Goal: Transaction & Acquisition: Obtain resource

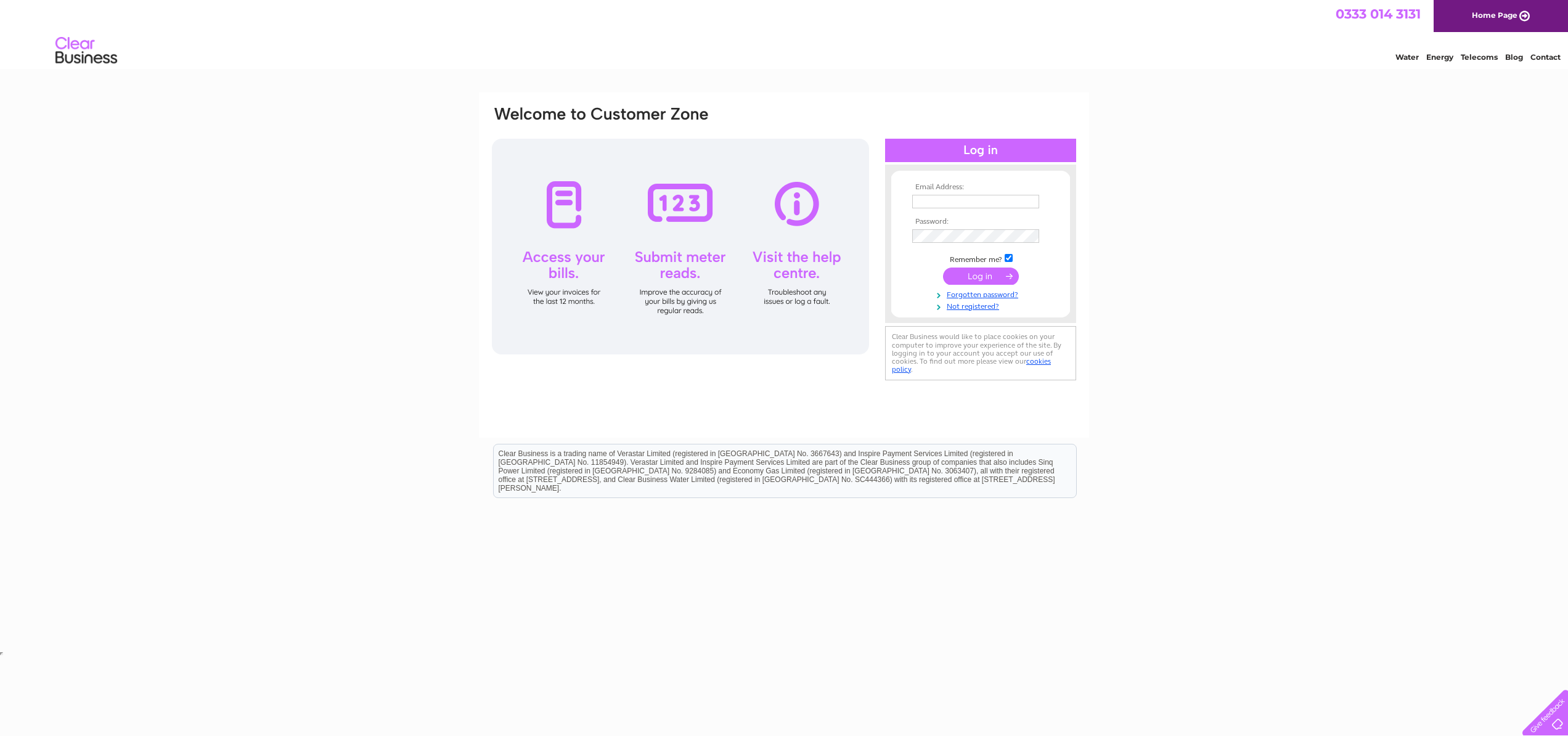
type input "[EMAIL_ADDRESS][DOMAIN_NAME]"
click at [999, 271] on input "submit" at bounding box center [980, 276] width 76 height 17
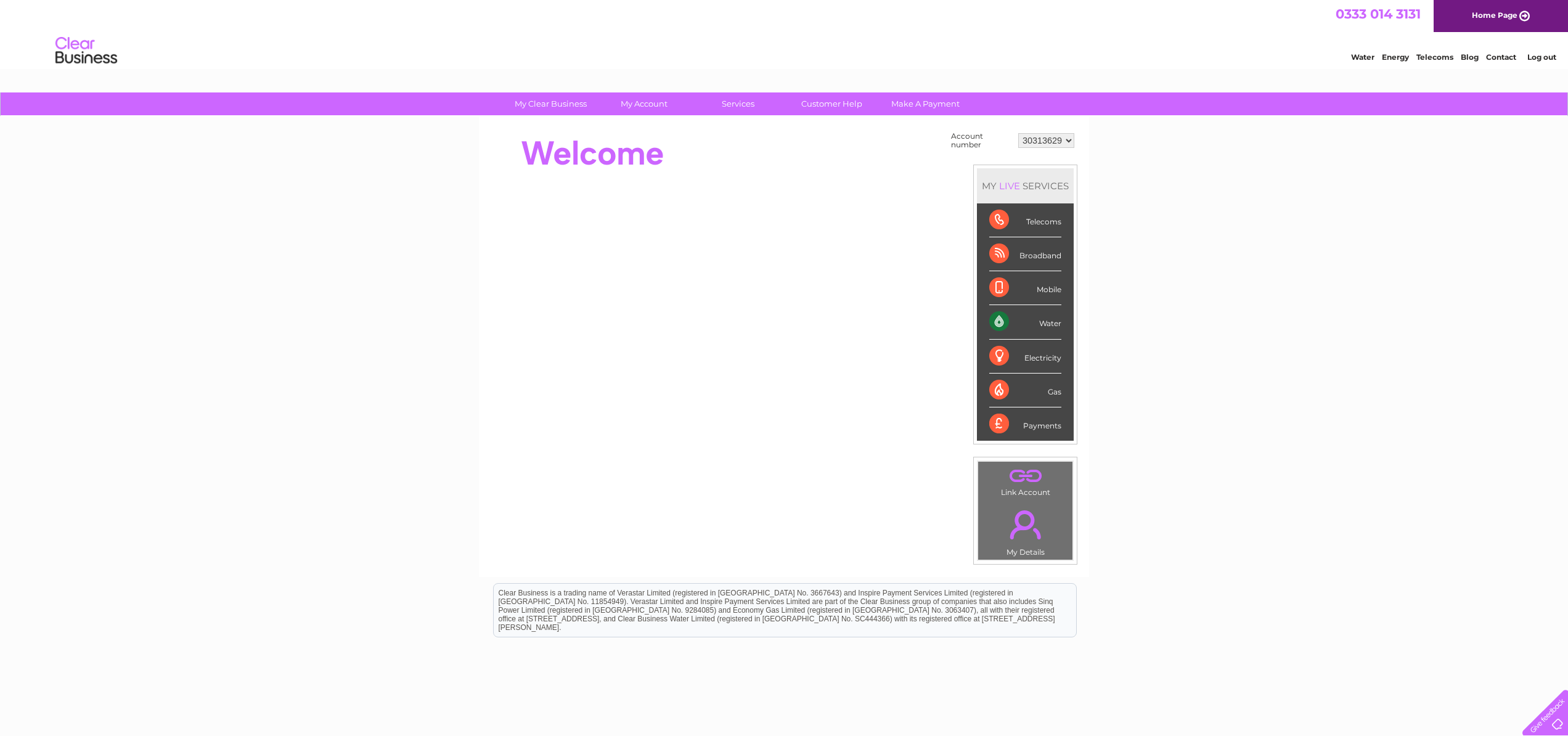
click at [1058, 322] on div "Water" at bounding box center [1025, 321] width 72 height 34
click at [656, 106] on link "My Account" at bounding box center [645, 103] width 102 height 23
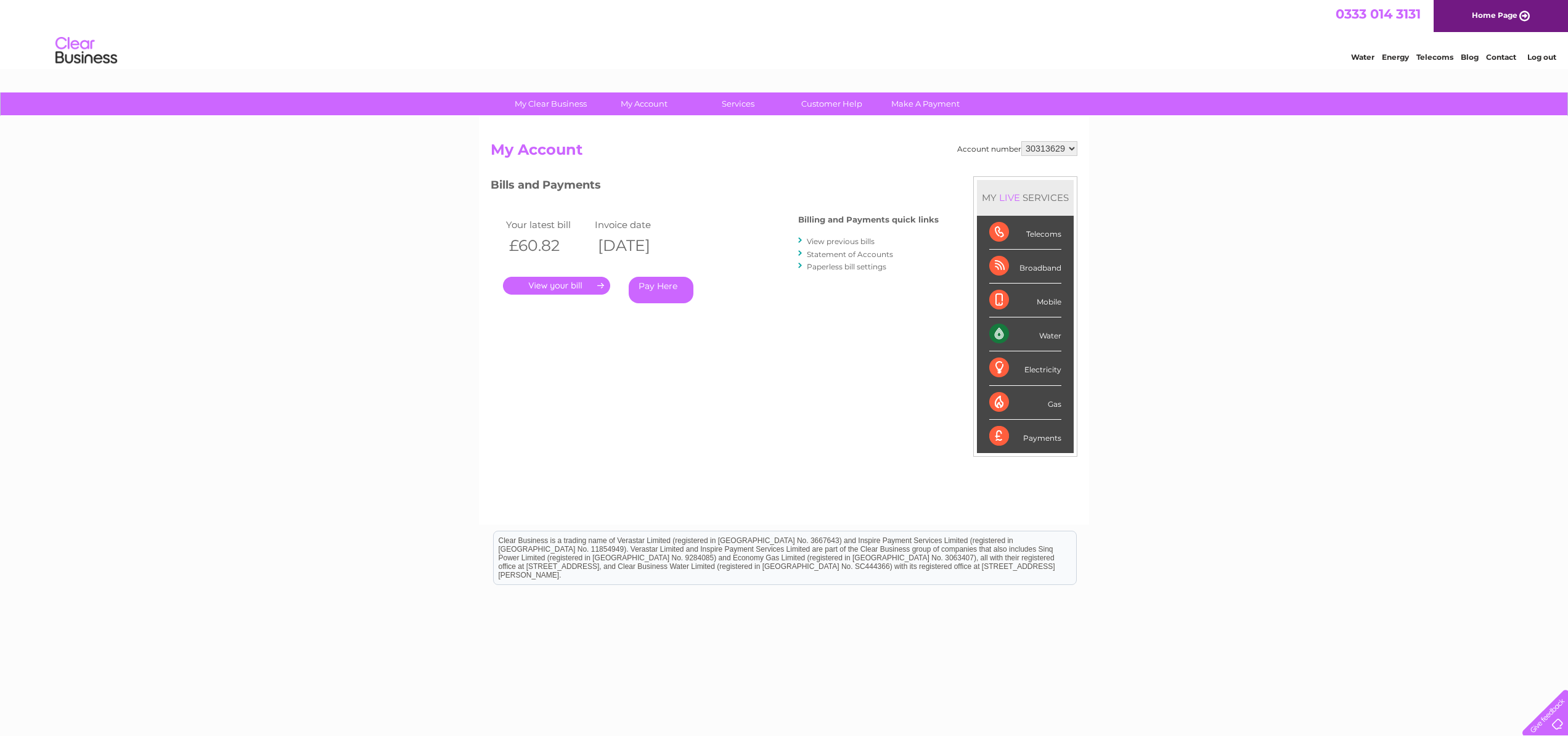
click at [1498, 62] on link "Contact" at bounding box center [1501, 57] width 31 height 9
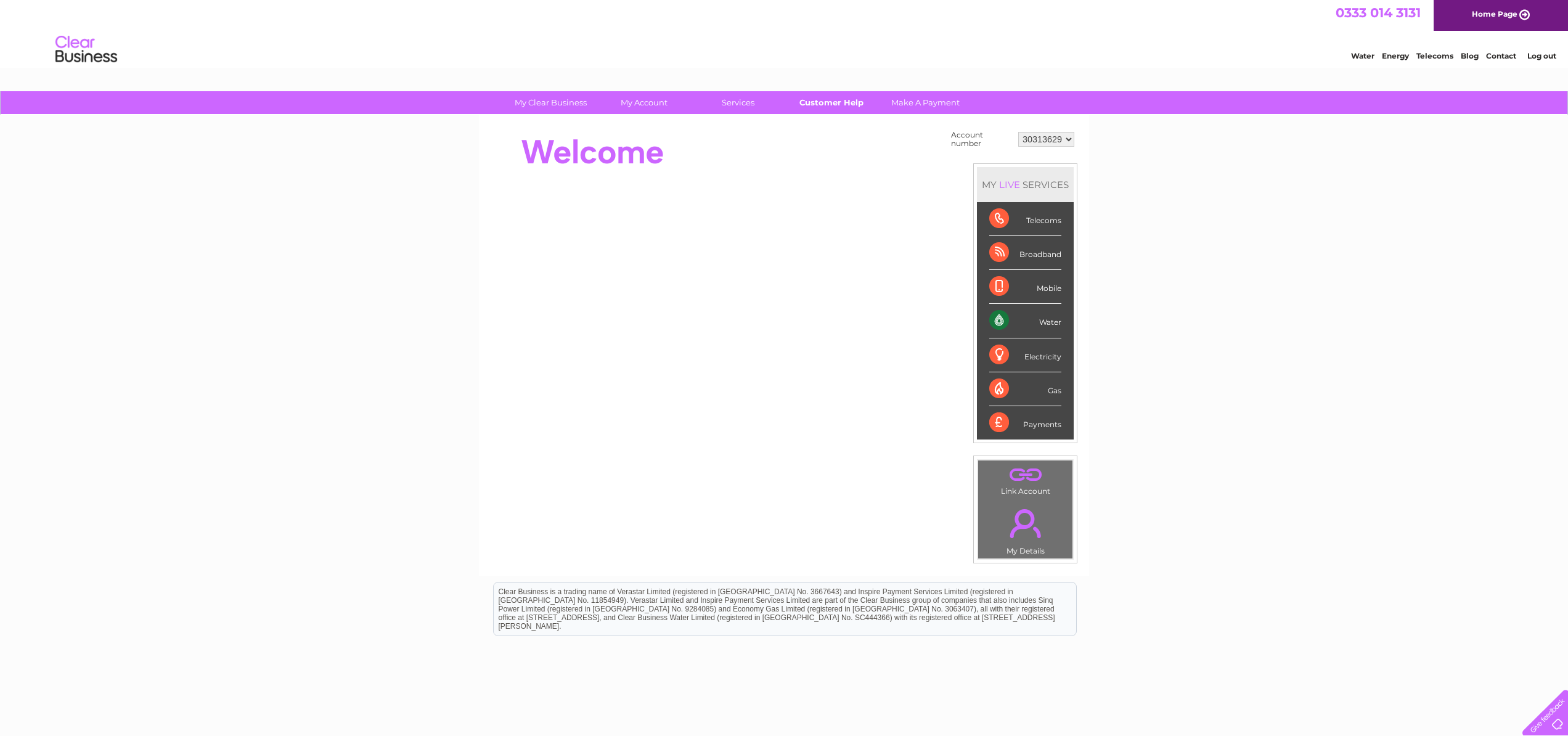
scroll to position [3, 0]
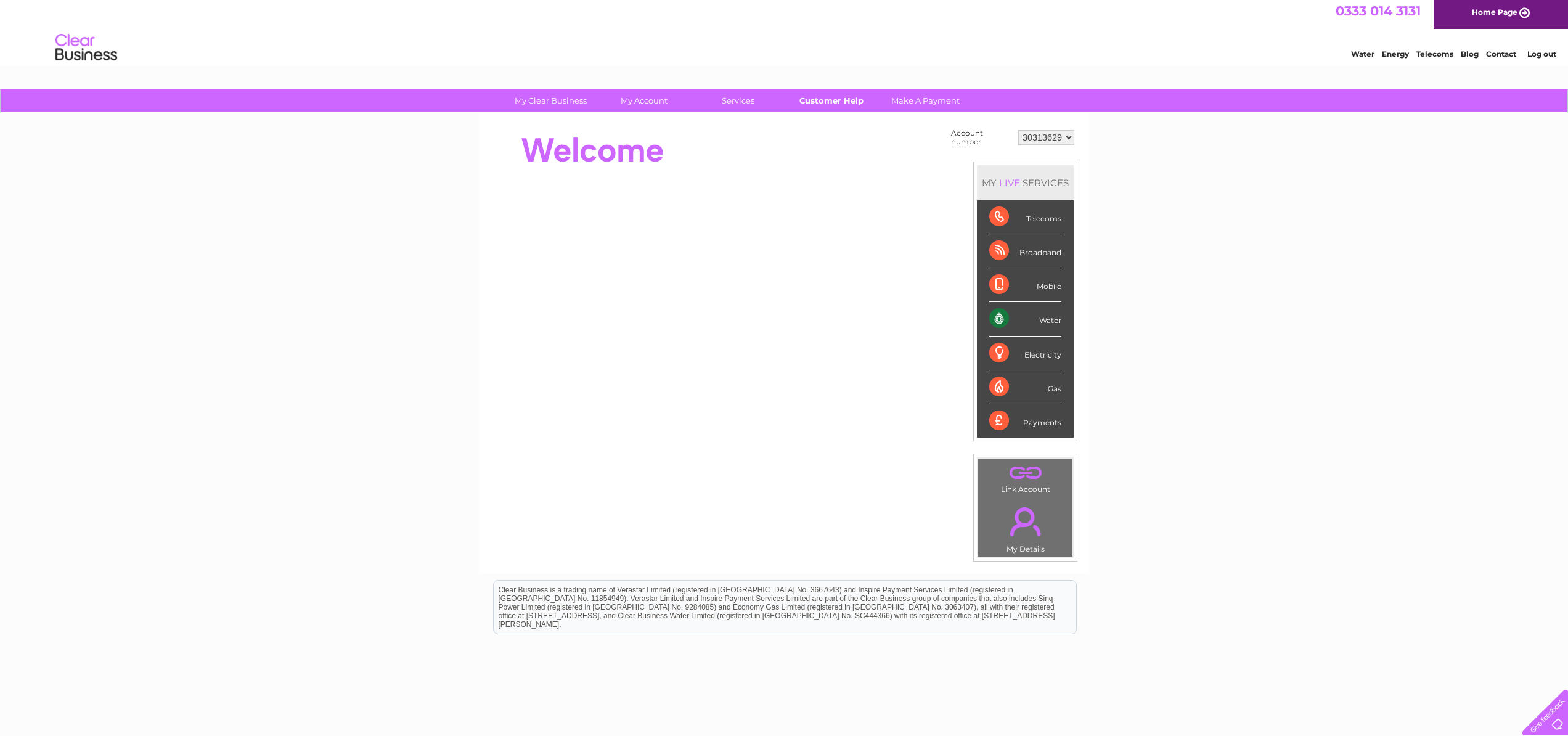
click at [829, 100] on link "Customer Help" at bounding box center [832, 100] width 102 height 23
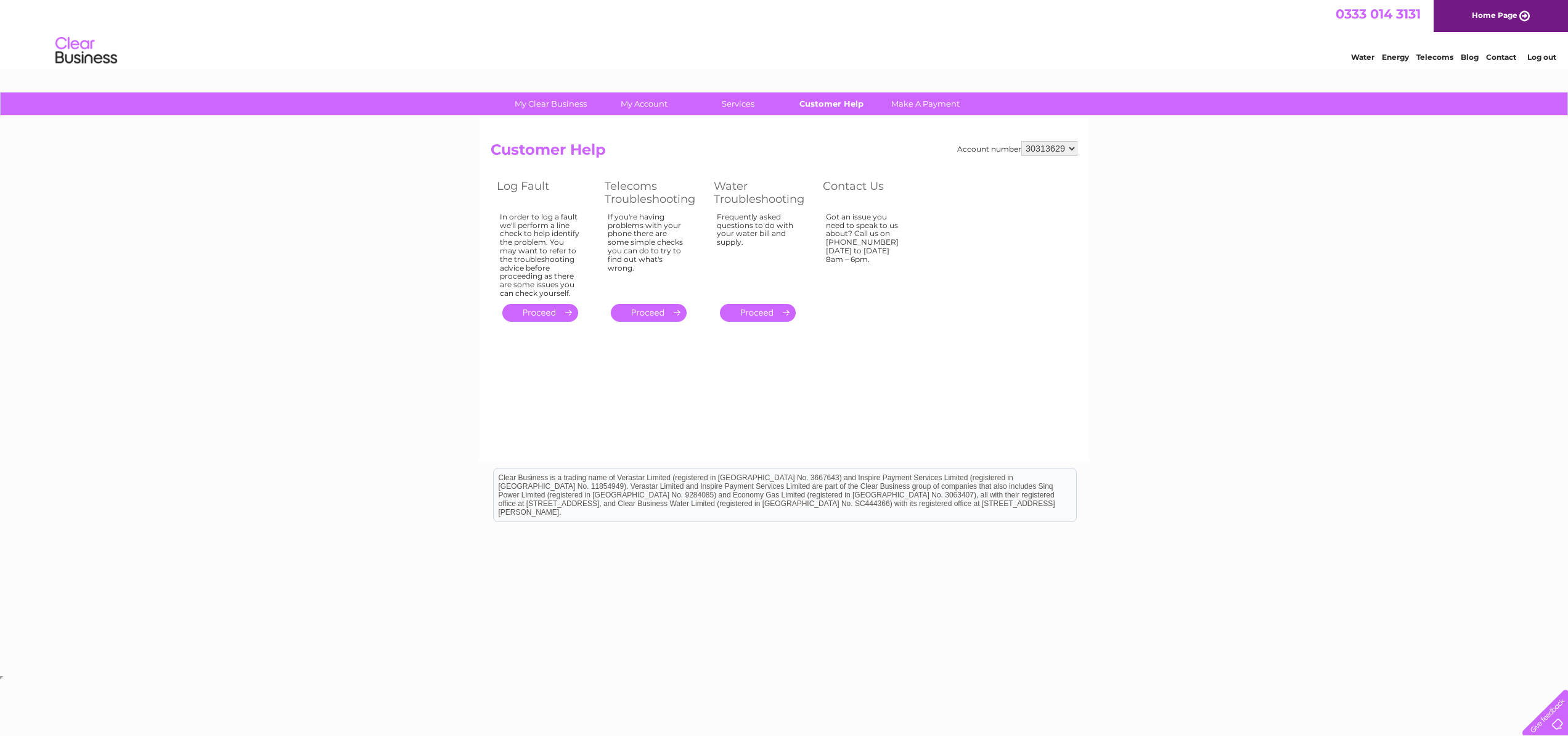
click at [835, 105] on link "Customer Help" at bounding box center [832, 103] width 102 height 23
click at [827, 106] on link "Customer Help" at bounding box center [832, 103] width 102 height 23
click at [566, 129] on link "Login Details" at bounding box center [556, 129] width 102 height 25
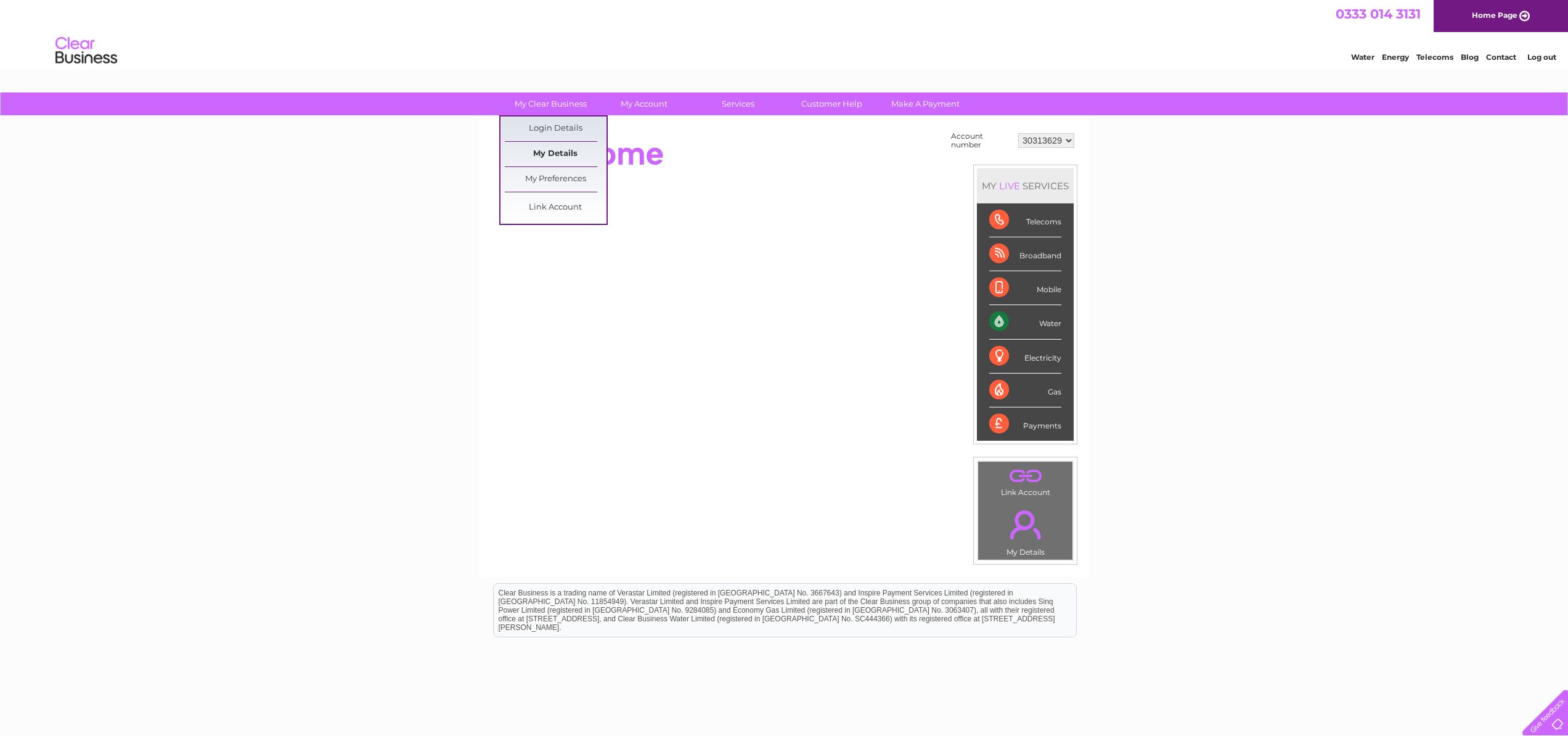
click at [583, 156] on link "My Details" at bounding box center [556, 154] width 102 height 25
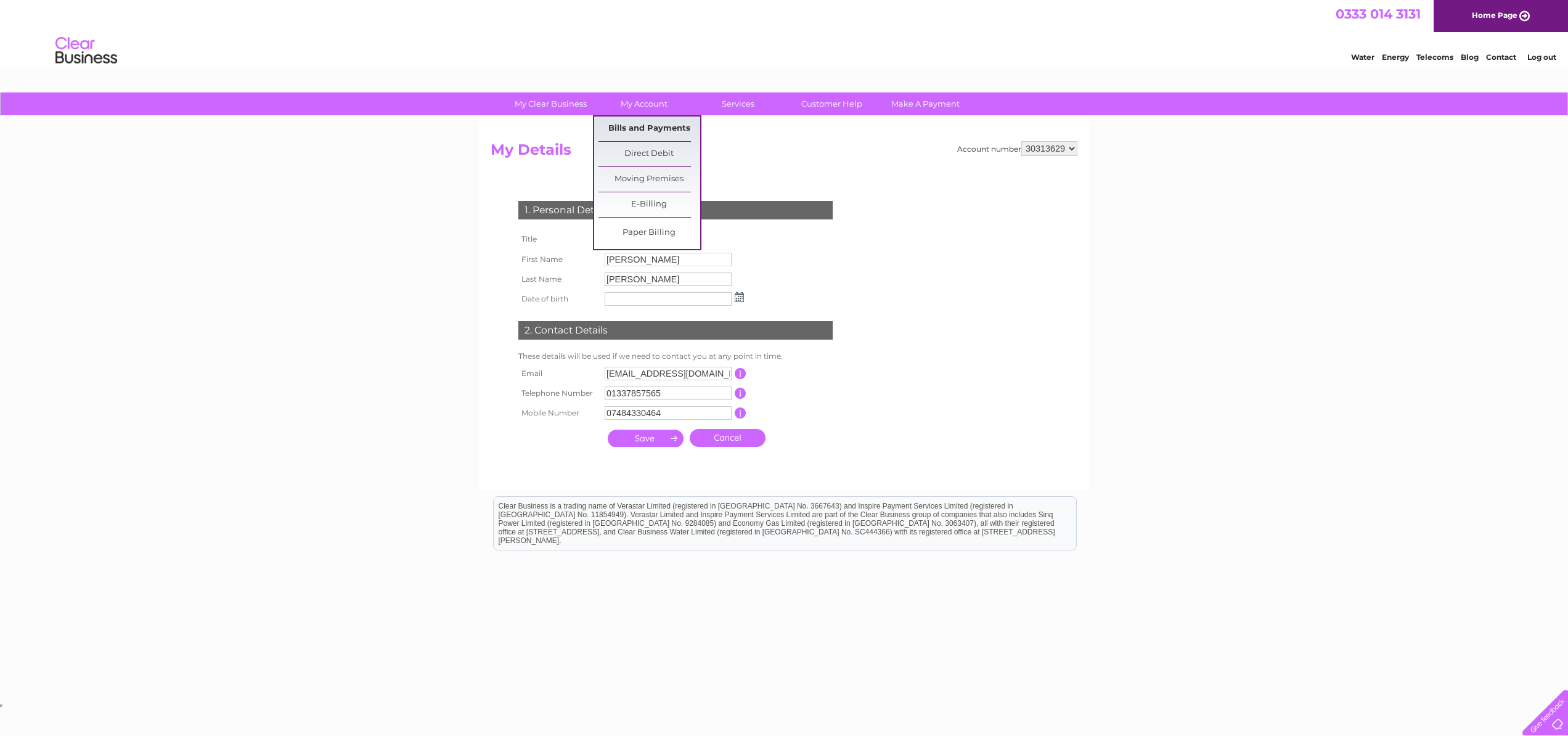
click at [646, 126] on link "Bills and Payments" at bounding box center [649, 129] width 102 height 25
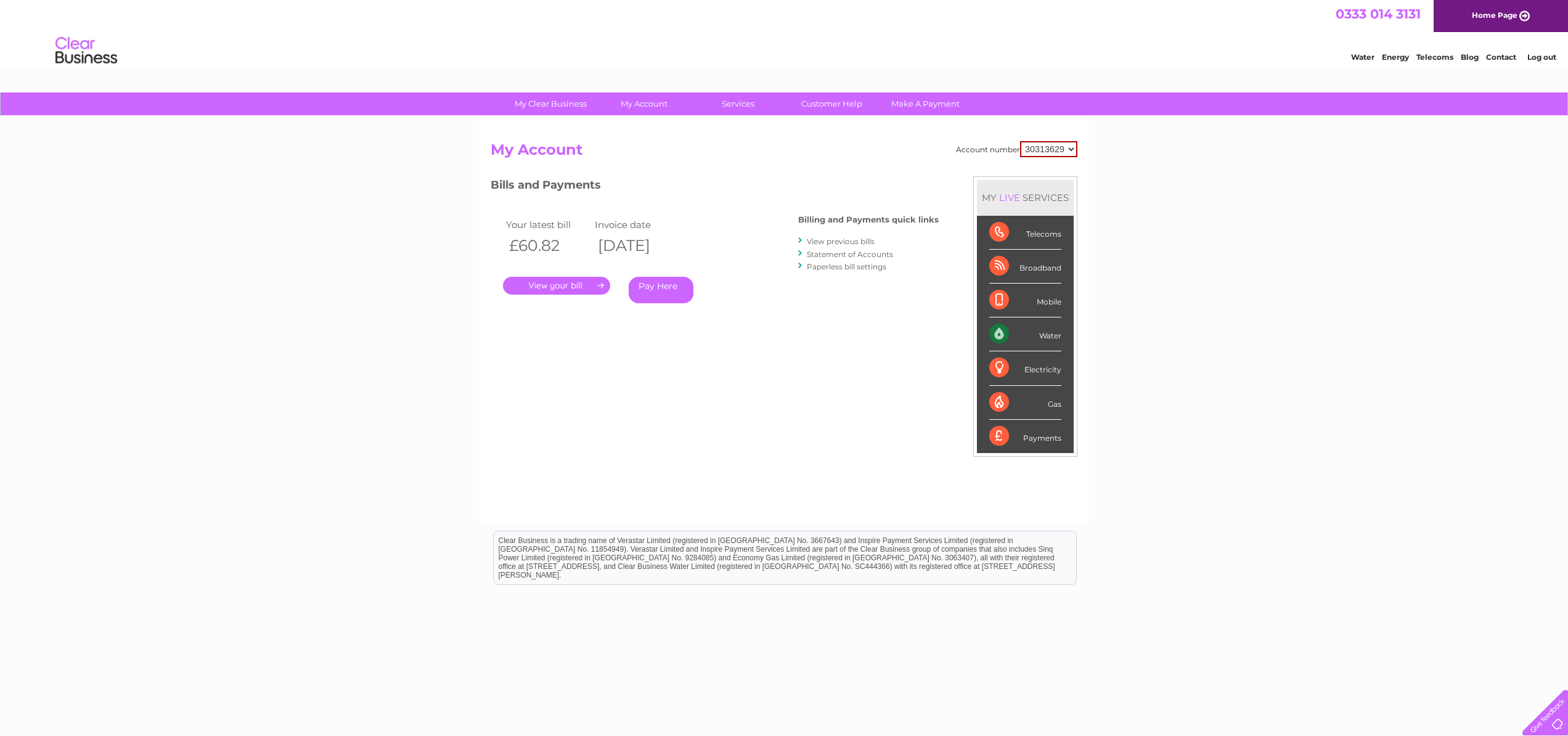
click at [861, 241] on link "View previous bills" at bounding box center [840, 242] width 68 height 9
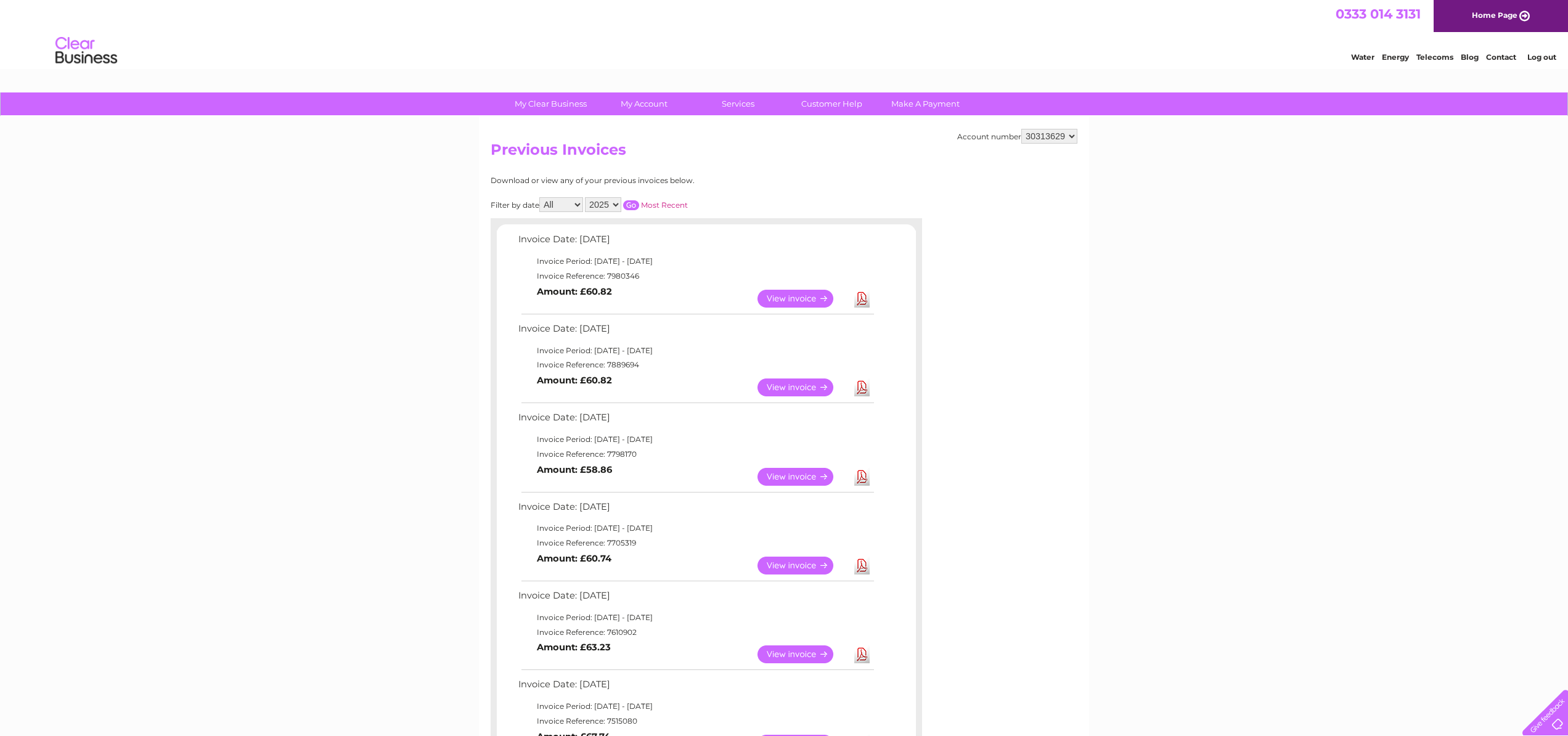
click at [785, 297] on link "View" at bounding box center [803, 298] width 91 height 18
drag, startPoint x: 871, startPoint y: 301, endPoint x: 863, endPoint y: 299, distance: 8.2
click at [868, 301] on td "Download" at bounding box center [862, 298] width 22 height 24
click at [863, 299] on link "Download" at bounding box center [862, 298] width 16 height 18
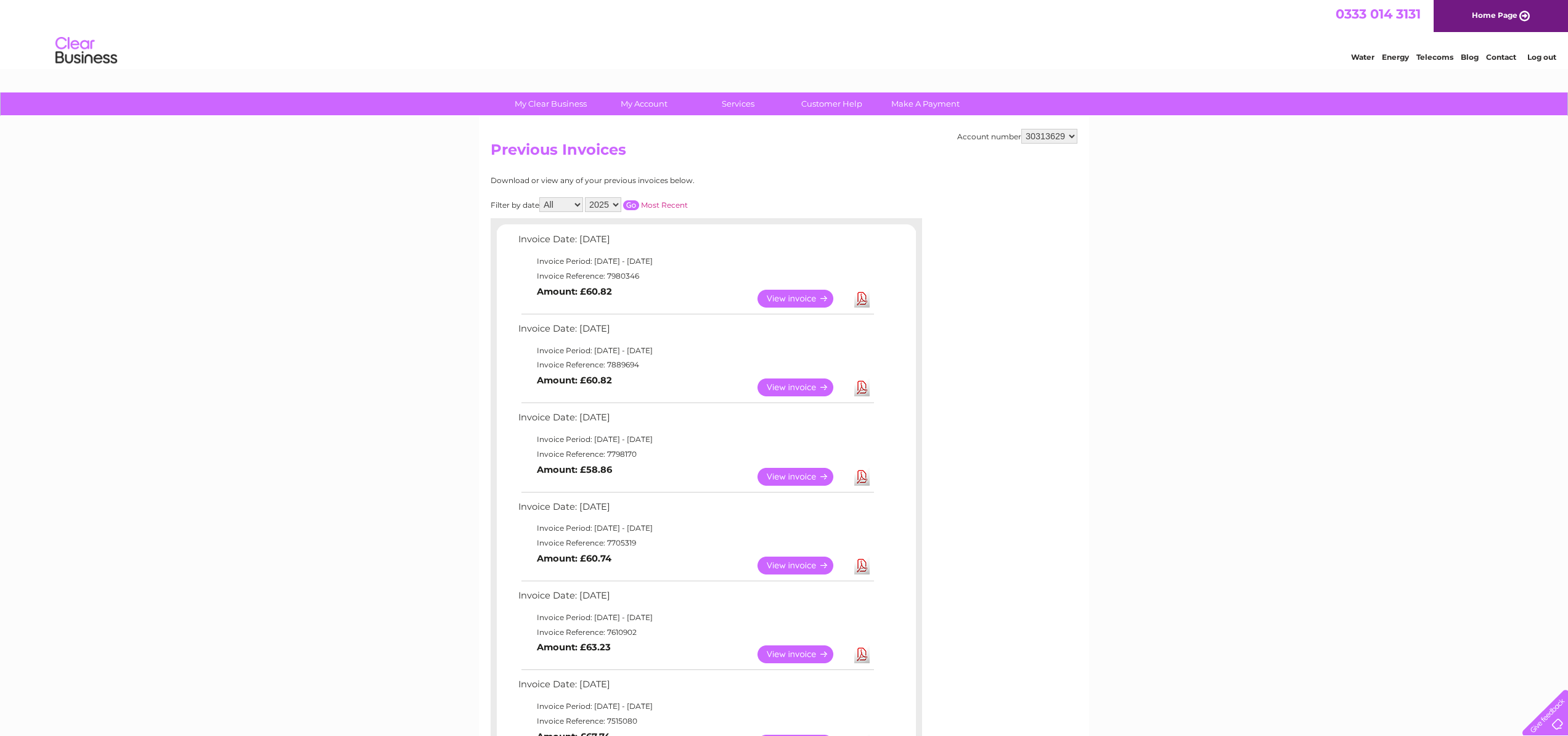
click at [792, 294] on link "View" at bounding box center [803, 298] width 91 height 18
